Goal: Use online tool/utility

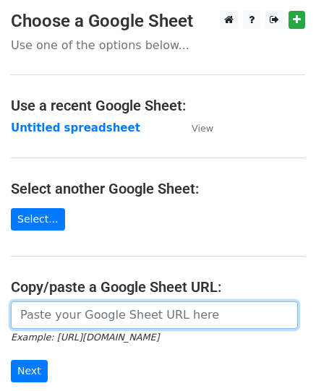
click at [82, 313] on input "url" at bounding box center [154, 314] width 287 height 27
paste input "https://docs.google.com/spreadsheets/d/1y0x45yeFedGI8v8veMYoyuJKFNARVyxZUTe0Q_E…"
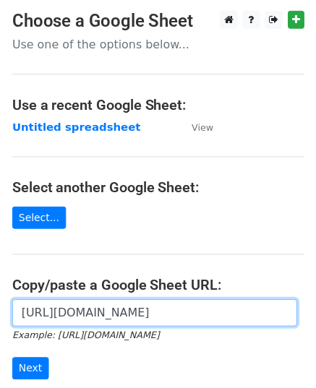
scroll to position [0, 317]
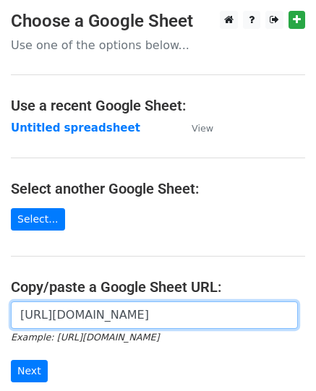
type input "https://docs.google.com/spreadsheets/d/1y0x45yeFedGI8v8veMYoyuJKFNARVyxZUTe0Q_E…"
click at [11, 360] on input "Next" at bounding box center [29, 371] width 37 height 22
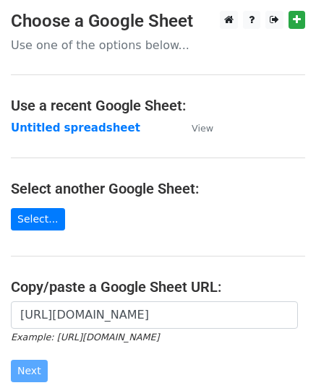
scroll to position [0, 0]
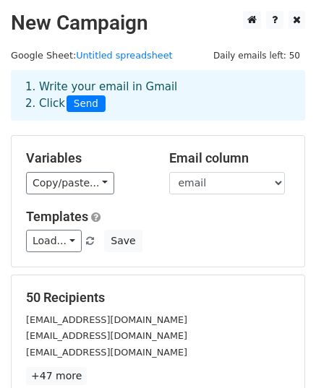
scroll to position [217, 0]
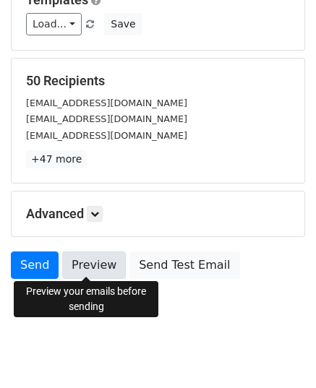
click at [97, 259] on link "Preview" at bounding box center [94, 264] width 64 height 27
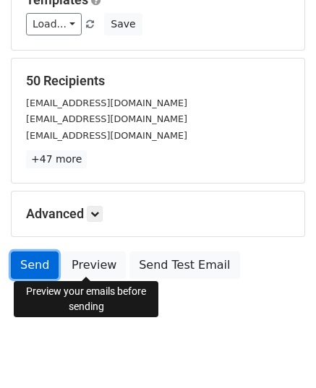
click at [36, 261] on link "Send" at bounding box center [35, 264] width 48 height 27
